Goal: Book appointment/travel/reservation

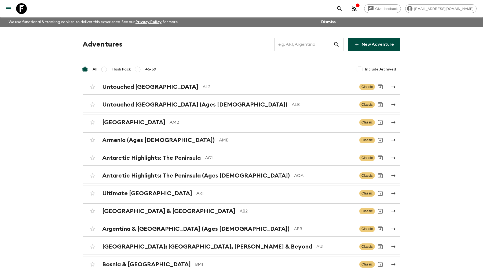
click at [304, 47] on input "text" at bounding box center [304, 44] width 59 height 15
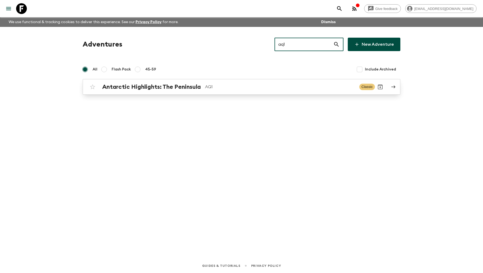
type input "aq1"
click at [153, 80] on link "Antarctic Highlights: The Peninsula AQ1 Classic" at bounding box center [242, 87] width 318 height 16
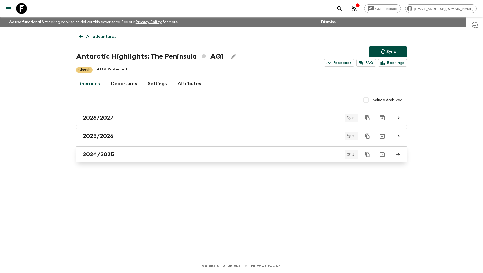
click at [129, 154] on div "2024/2025" at bounding box center [236, 154] width 307 height 7
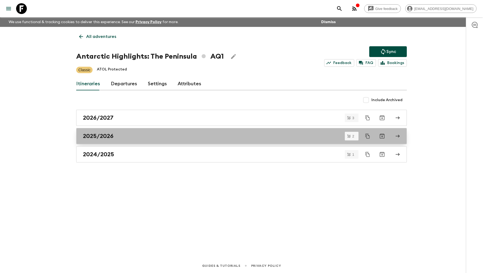
click at [126, 135] on div "2025/2026" at bounding box center [236, 135] width 307 height 7
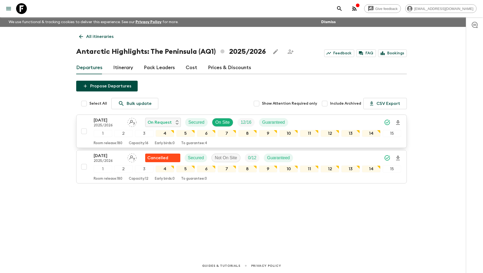
click at [107, 118] on p "[DATE]" at bounding box center [109, 120] width 30 height 6
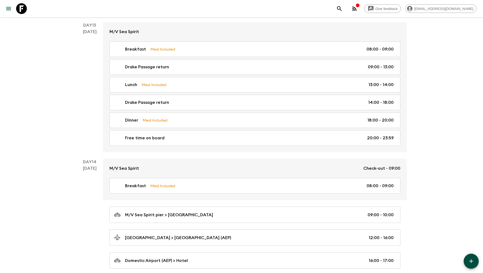
scroll to position [1825, 0]
